Goal: Complete application form

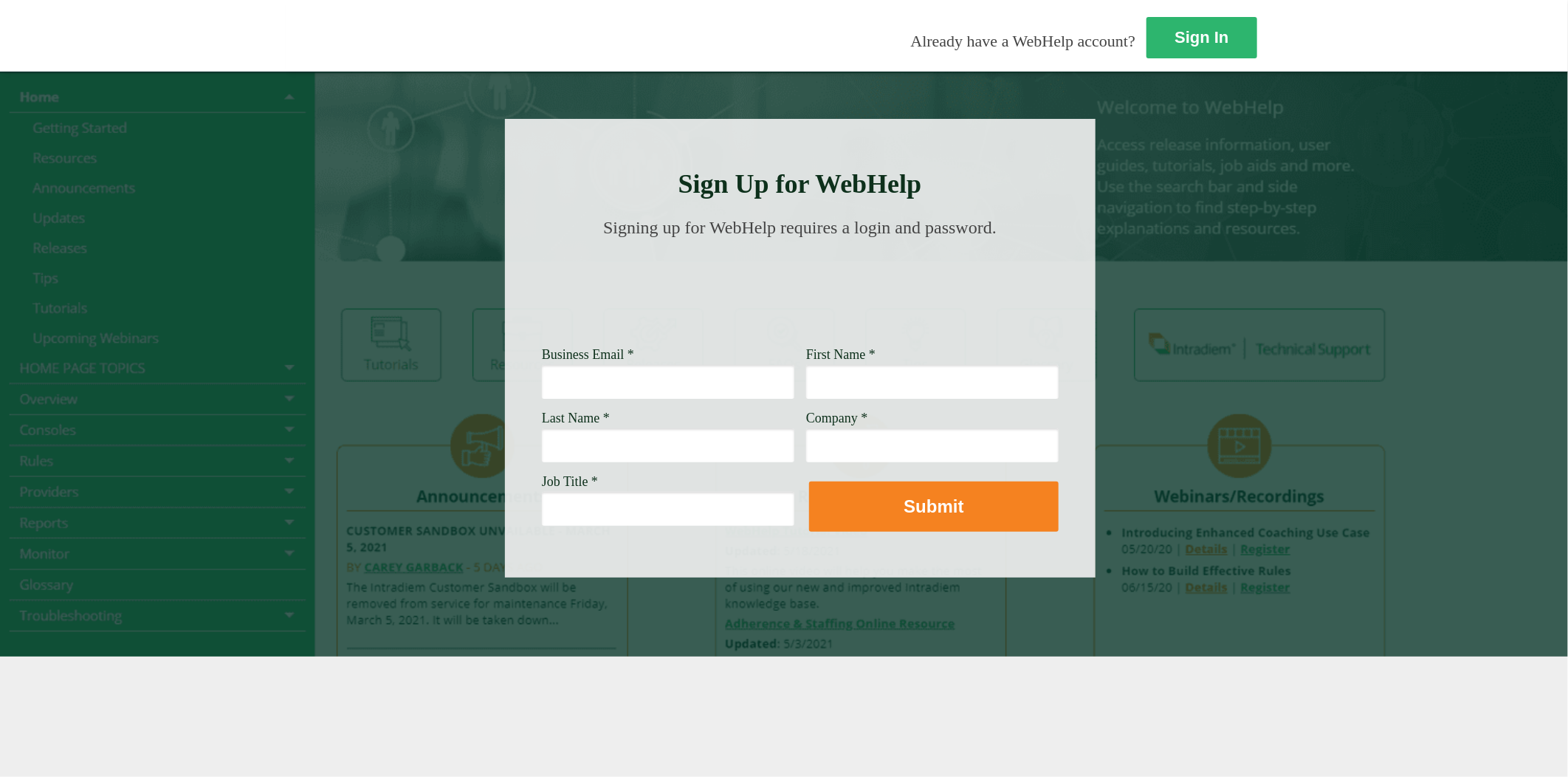
click at [542, 372] on input "Business Email *" at bounding box center [667, 381] width 252 height 34
type input "[PERSON_NAME][EMAIL_ADDRESS][PERSON_NAME][DOMAIN_NAME]"
click at [806, 367] on input "First Name *" at bounding box center [932, 381] width 252 height 34
type input "[PERSON_NAME]"
click at [542, 437] on input "Last Name *" at bounding box center [667, 445] width 252 height 34
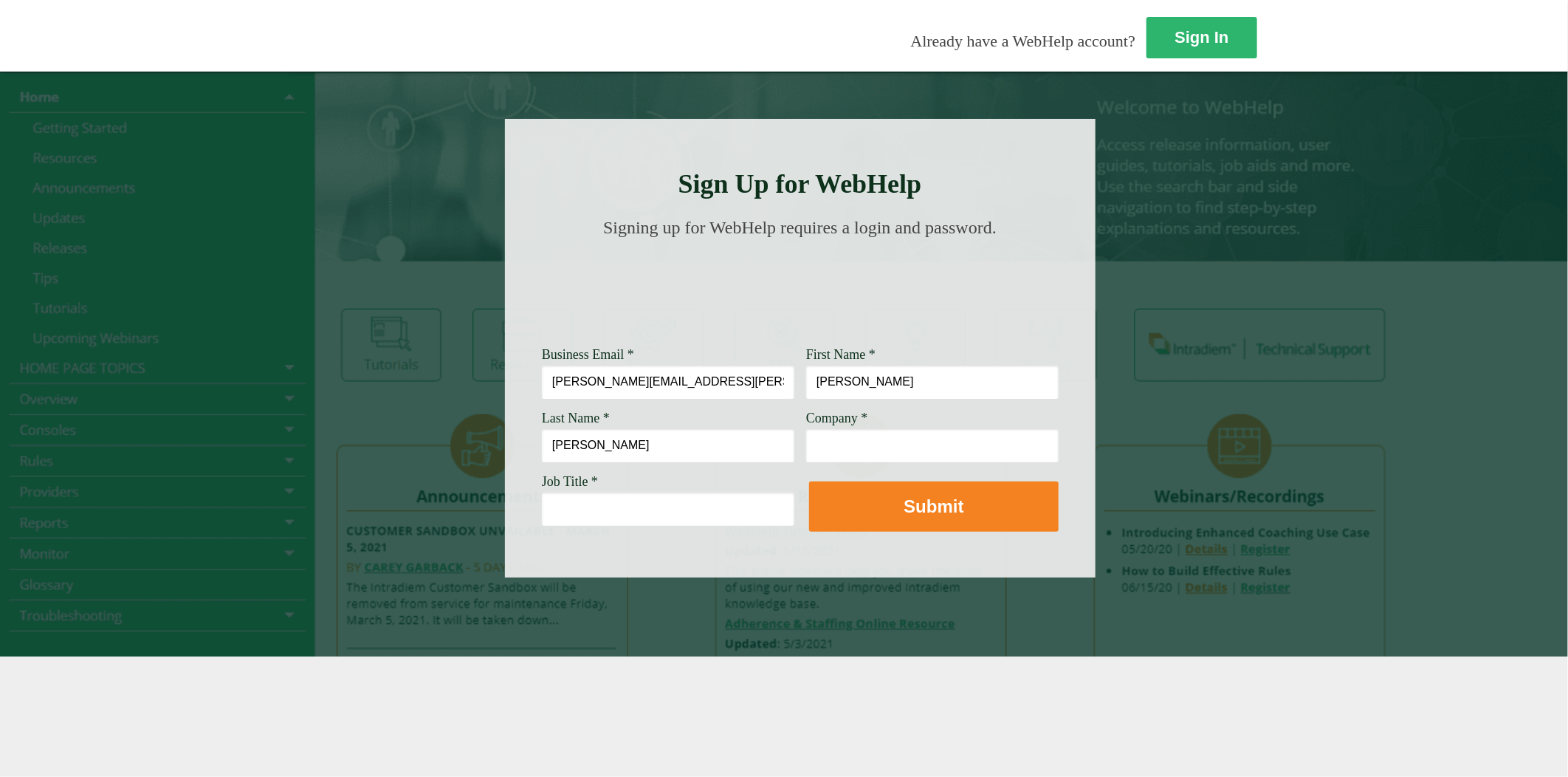
type input "[PERSON_NAME]"
click at [806, 437] on input "Company *" at bounding box center [932, 445] width 252 height 34
type input "[PERSON_NAME] Fargo"
click at [542, 504] on input "Job Title *" at bounding box center [667, 509] width 252 height 34
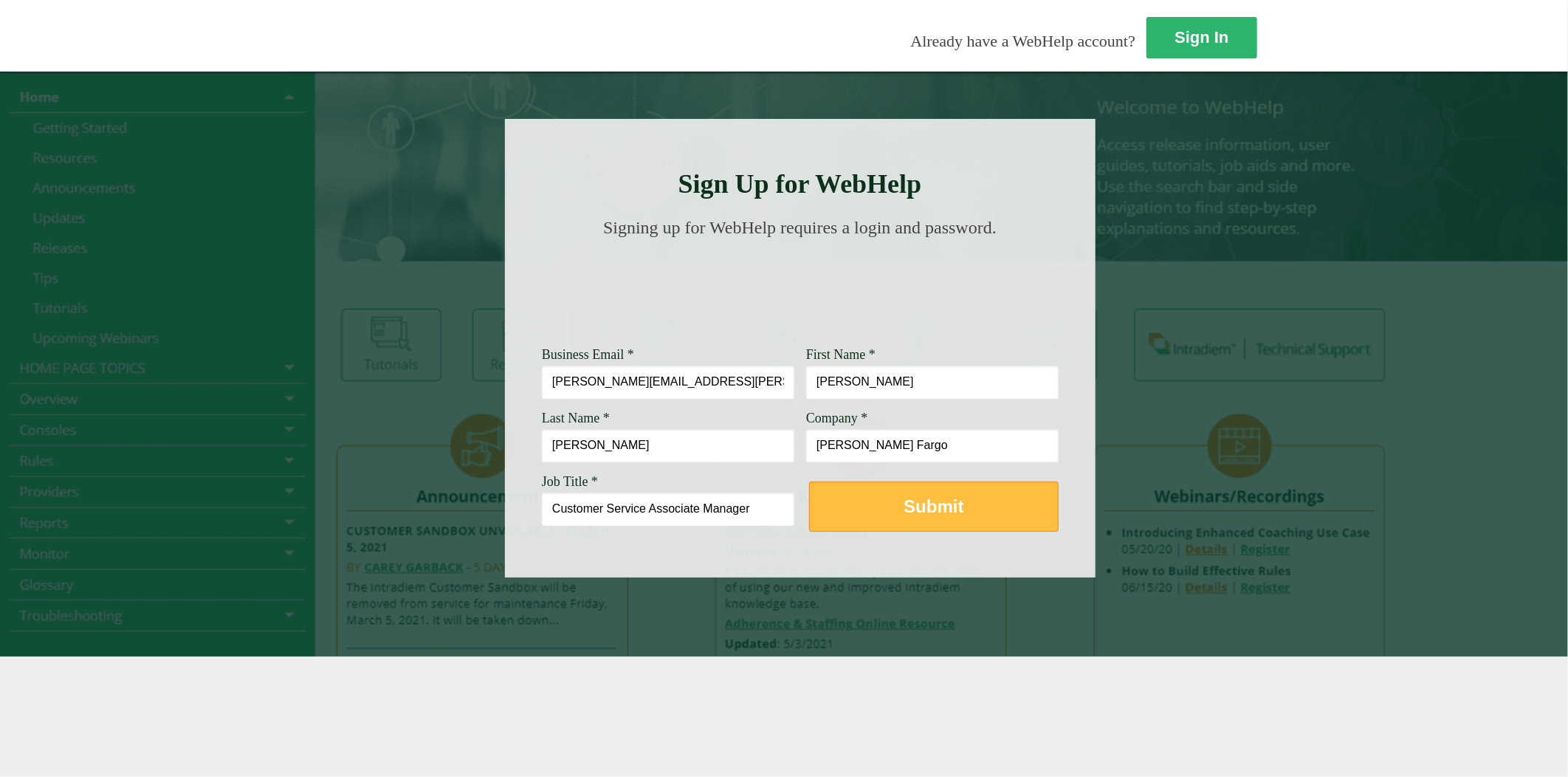
type input "Customer Service Associate Manager"
click at [904, 516] on strong "Submit" at bounding box center [933, 505] width 60 height 20
